Goal: Information Seeking & Learning: Learn about a topic

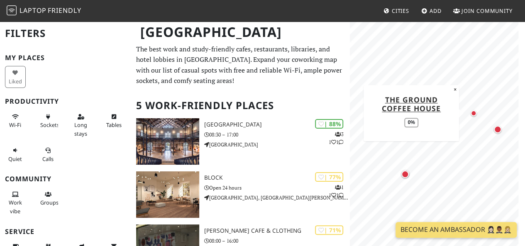
click at [476, 116] on div "Map marker" at bounding box center [473, 113] width 10 height 10
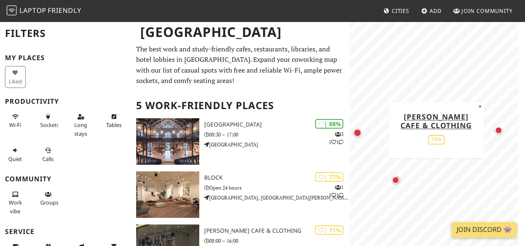
click at [498, 130] on div "Map marker" at bounding box center [498, 130] width 7 height 7
